Goal: Find specific page/section: Find specific page/section

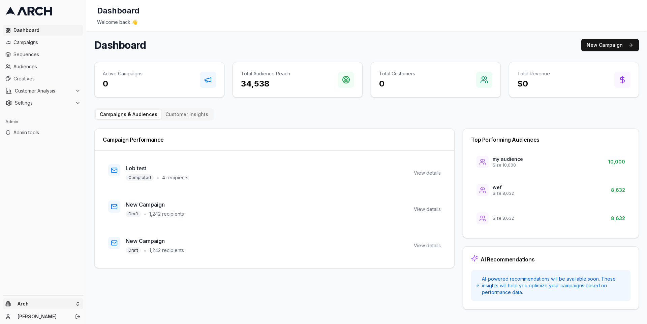
click at [76, 305] on html "Dashboard Campaigns Sequences Audiences Creatives Customer Analysis Settings Ad…" at bounding box center [323, 162] width 647 height 324
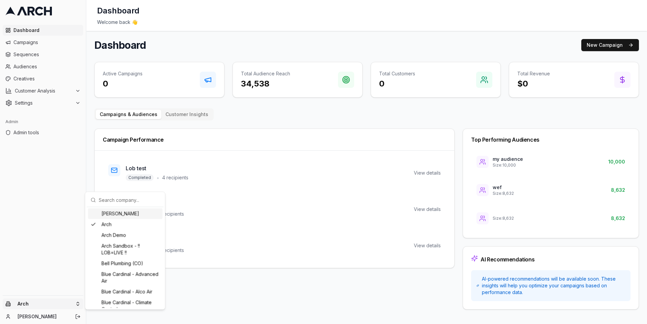
click at [124, 195] on input "text" at bounding box center [129, 199] width 61 height 13
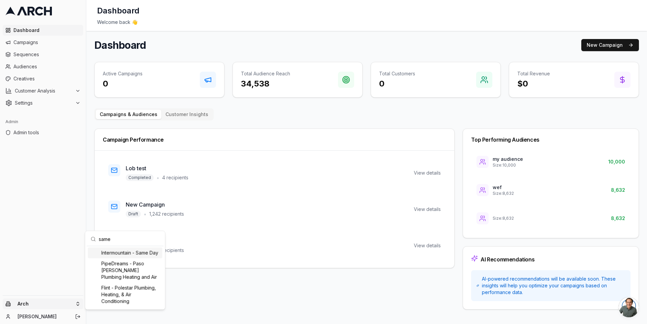
type input "same"
click at [135, 249] on div "Intermountain - Same Day" at bounding box center [125, 253] width 74 height 11
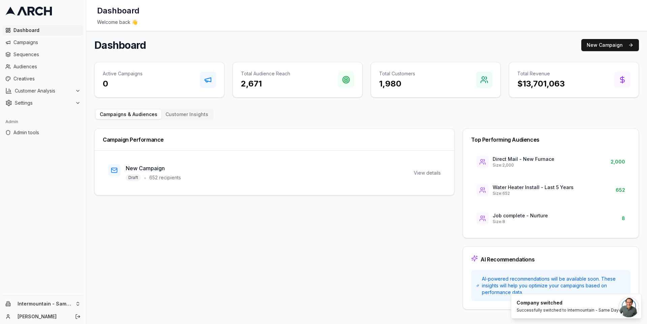
click at [89, 189] on main "Dashboard New Campaign Active Campaigns 0 Total Audience Reach 2,671 Total Cust…" at bounding box center [366, 174] width 560 height 287
click at [65, 130] on span "Admin tools" at bounding box center [46, 132] width 67 height 7
